Goal: Transaction & Acquisition: Purchase product/service

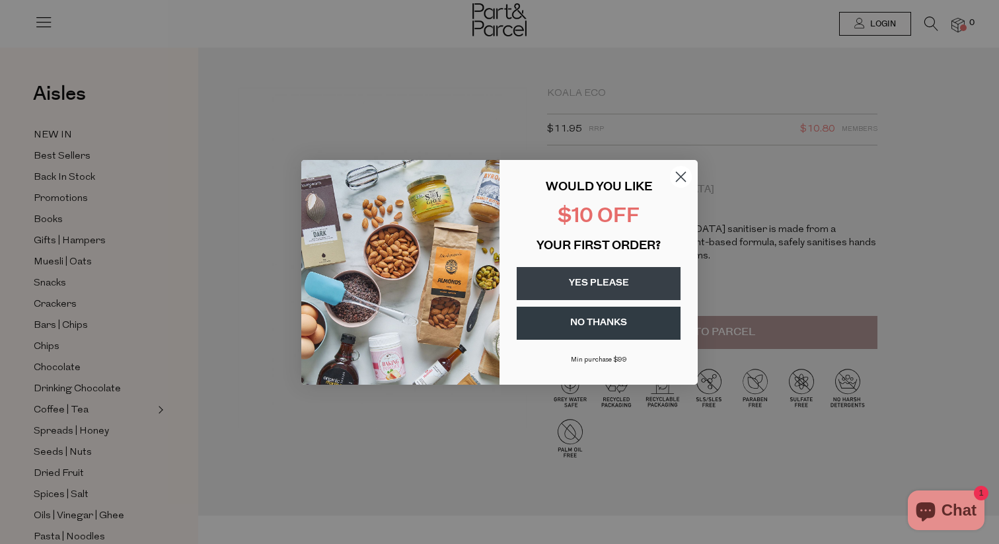
click at [680, 172] on circle "Close dialog" at bounding box center [681, 176] width 22 height 22
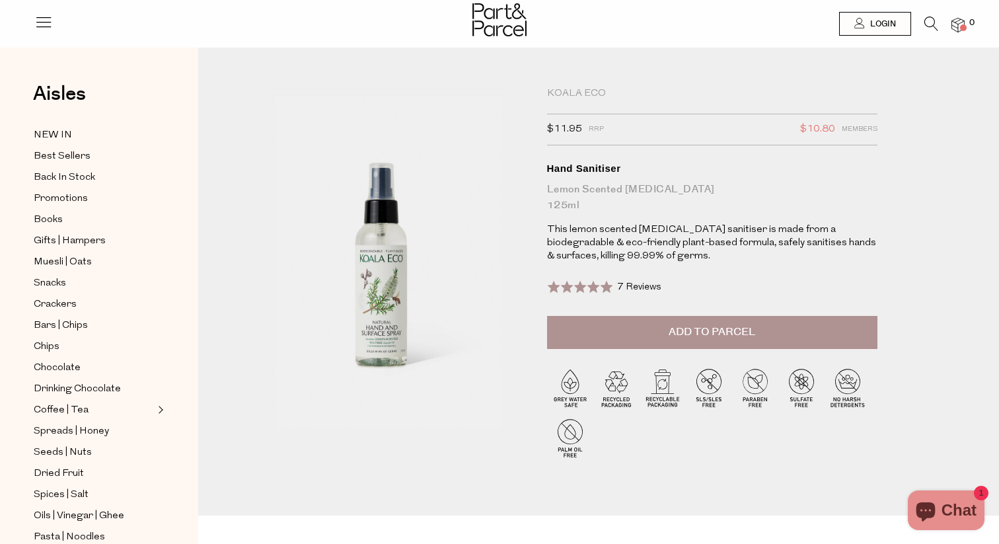
click at [572, 97] on div "Koala Eco" at bounding box center [712, 93] width 330 height 13
click at [920, 17] on li at bounding box center [924, 27] width 27 height 20
click at [923, 21] on li at bounding box center [924, 27] width 27 height 20
click at [931, 26] on icon at bounding box center [931, 24] width 14 height 15
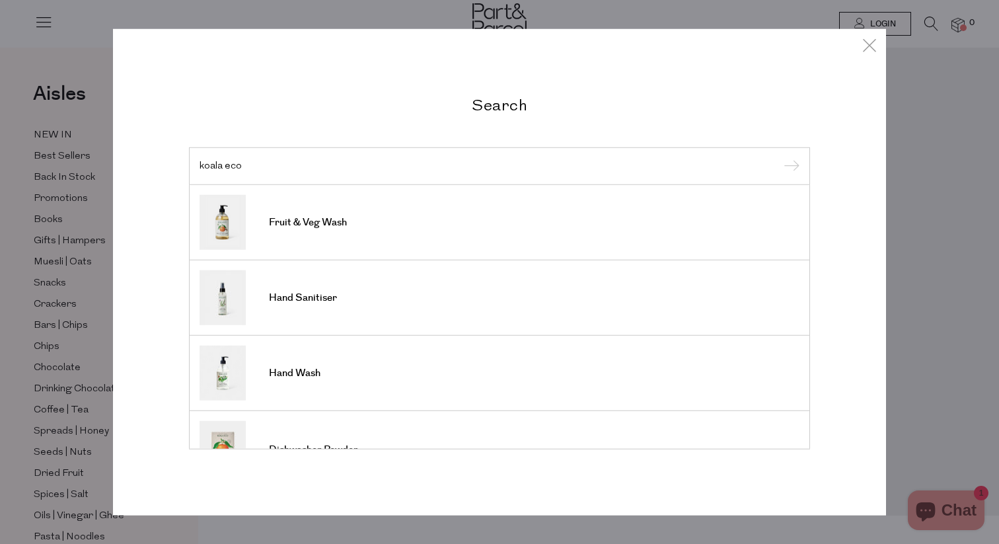
type input "koala eco"
click at [780, 157] on input "submit" at bounding box center [790, 167] width 20 height 20
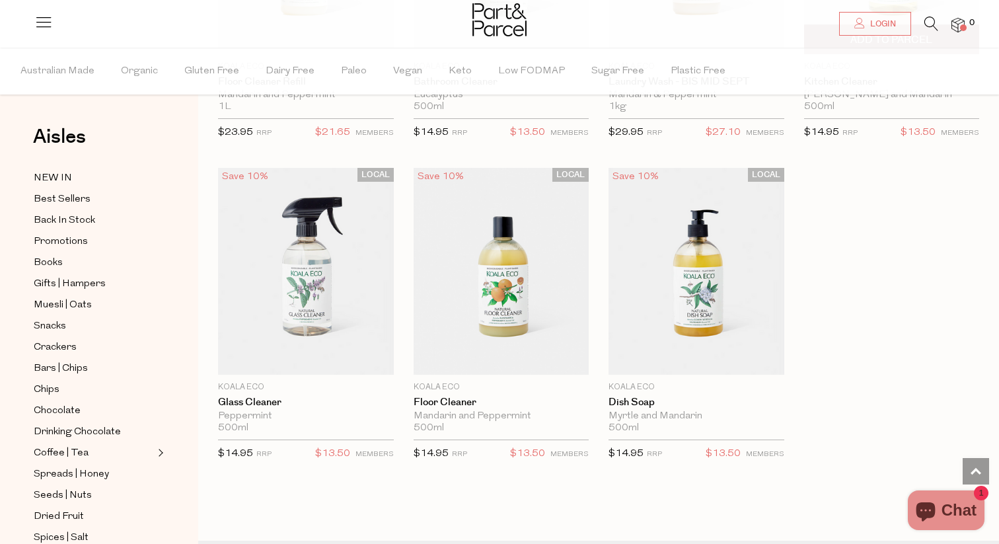
scroll to position [1623, 0]
